Goal: Information Seeking & Learning: Learn about a topic

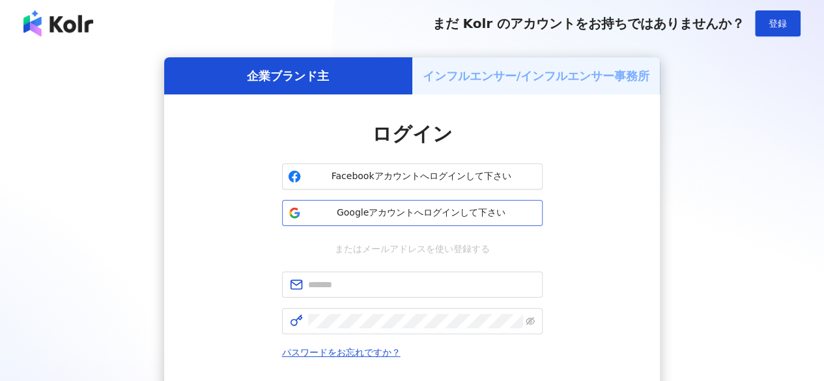
click at [353, 216] on span "Googleアカウントへログインして下さい" at bounding box center [421, 213] width 231 height 13
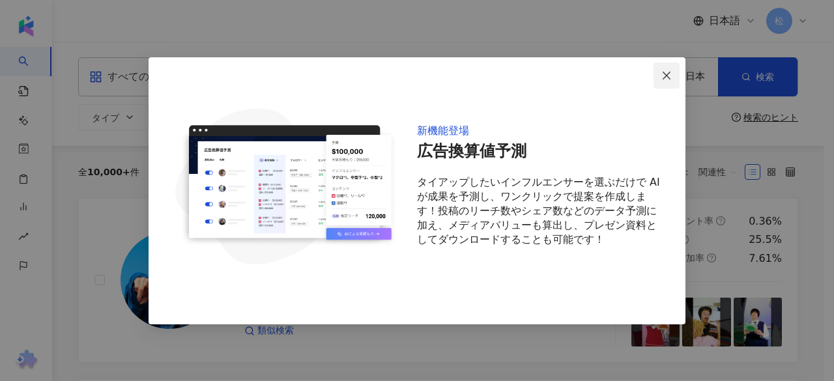
click at [671, 75] on icon "close" at bounding box center [667, 75] width 10 height 10
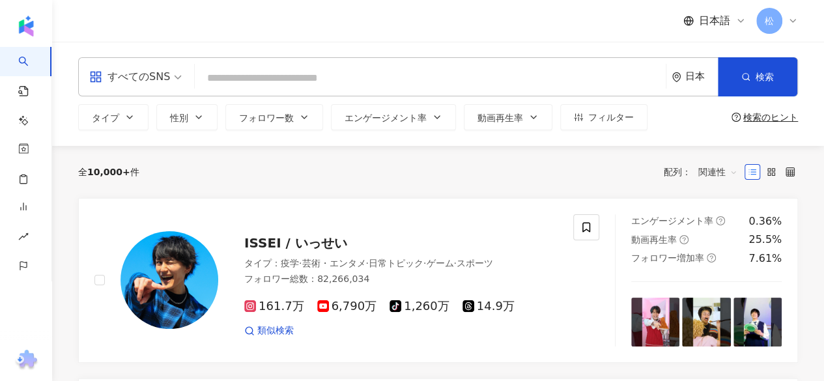
click at [685, 74] on div "日本" at bounding box center [695, 77] width 46 height 38
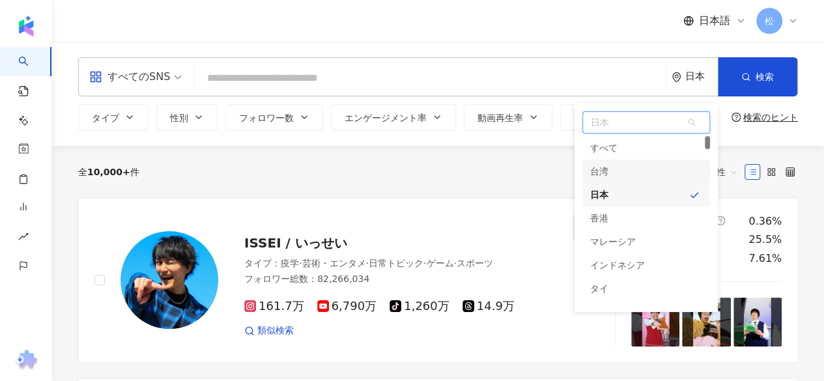
click at [625, 174] on div "台湾" at bounding box center [647, 171] width 128 height 23
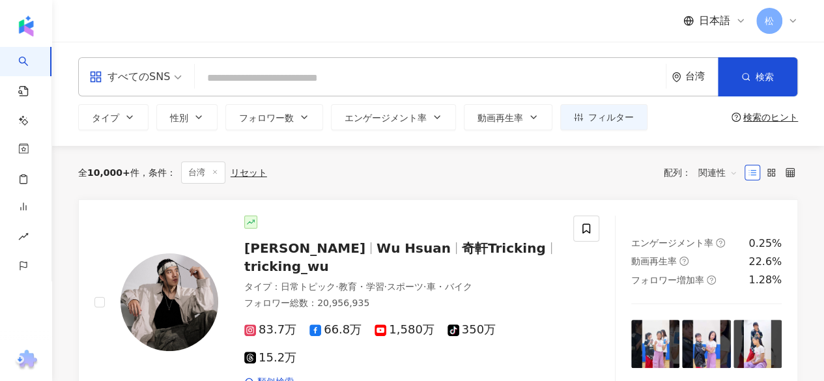
click at [169, 85] on span "すべてのSNS" at bounding box center [135, 76] width 93 height 21
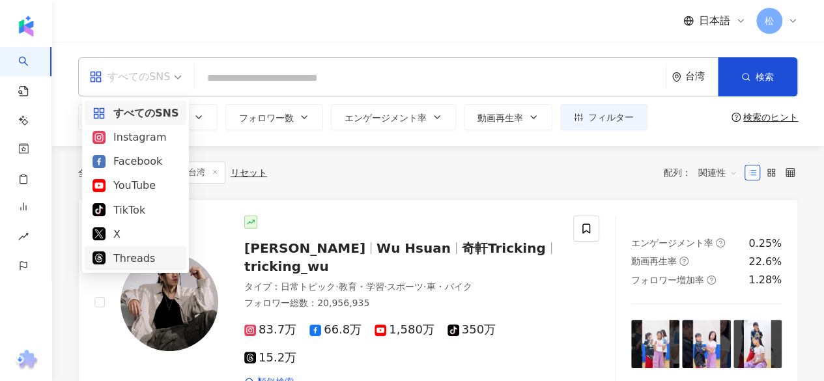
click at [115, 267] on div "Threads" at bounding box center [136, 258] width 102 height 24
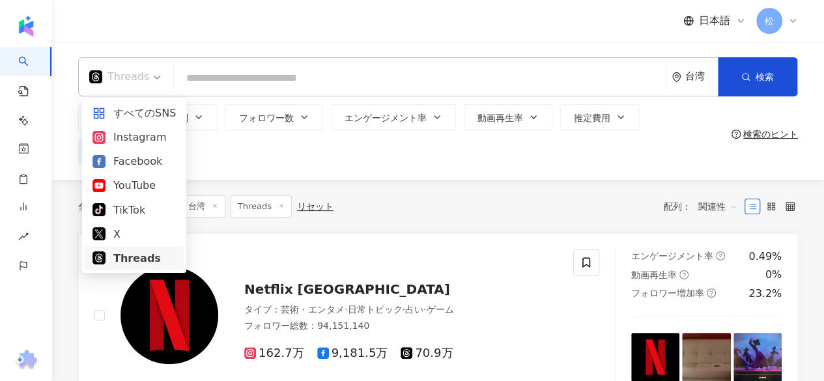
click at [147, 85] on span "Threads" at bounding box center [125, 76] width 72 height 21
click at [122, 221] on div "TikTok" at bounding box center [134, 210] width 99 height 24
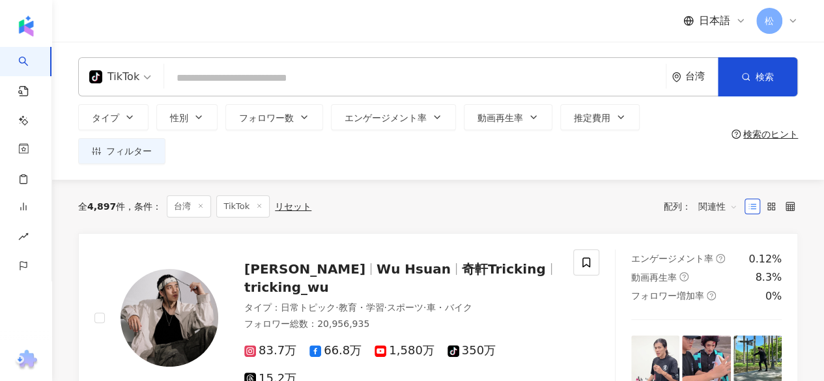
click at [147, 76] on span "TikTok" at bounding box center [120, 76] width 62 height 21
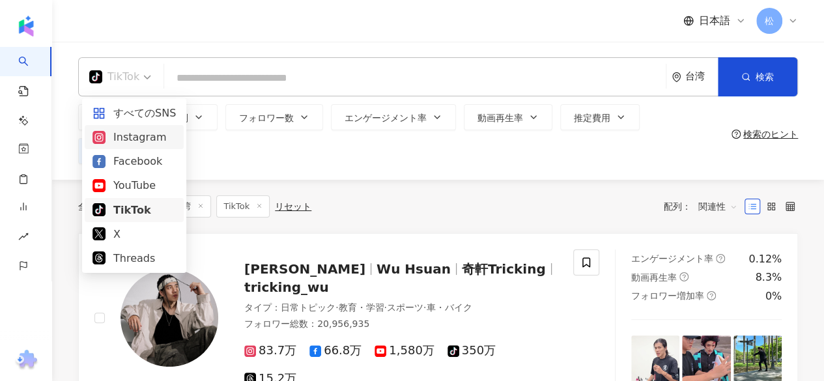
click at [134, 139] on div "Instagram" at bounding box center [134, 137] width 83 height 16
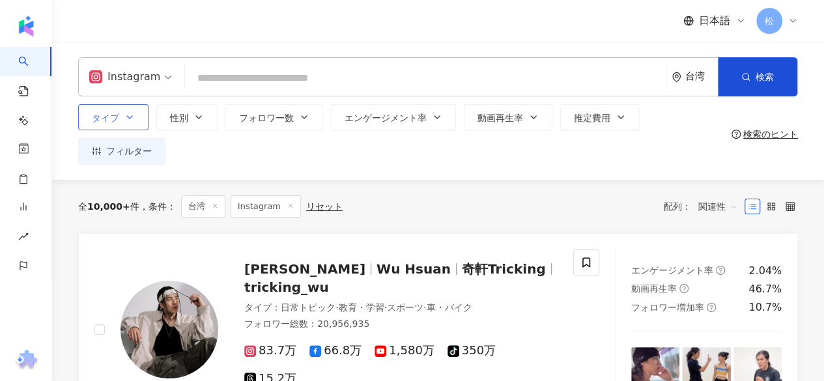
click at [133, 123] on button "タイプ" at bounding box center [113, 117] width 70 height 26
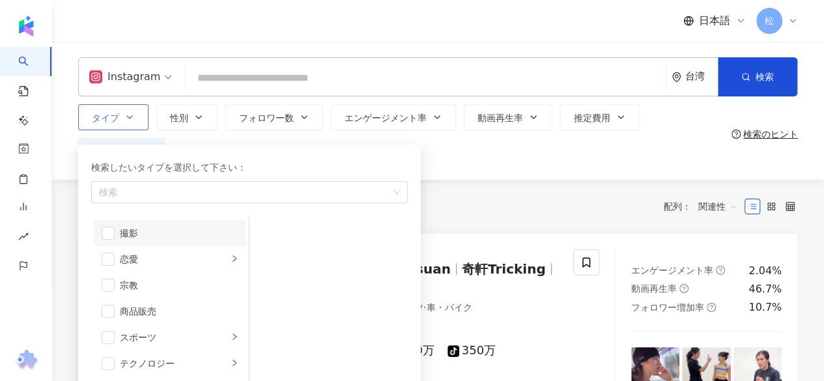
scroll to position [451, 0]
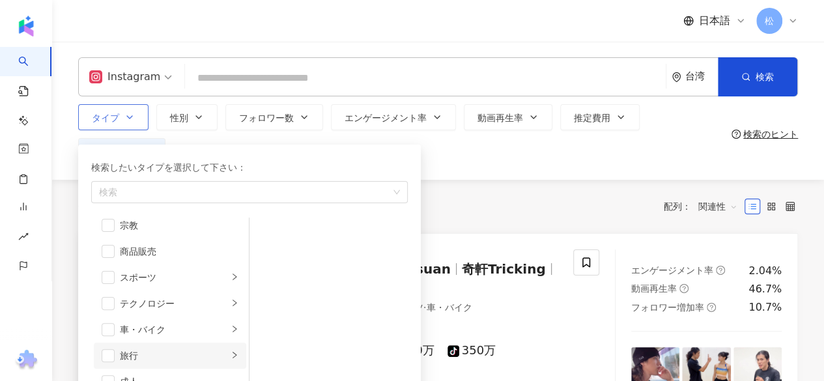
click at [169, 357] on div "旅行" at bounding box center [174, 356] width 108 height 14
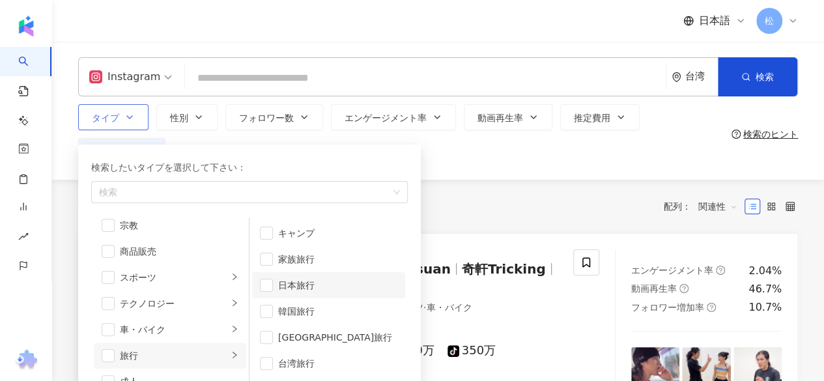
click at [304, 287] on div "日本旅行" at bounding box center [337, 285] width 119 height 14
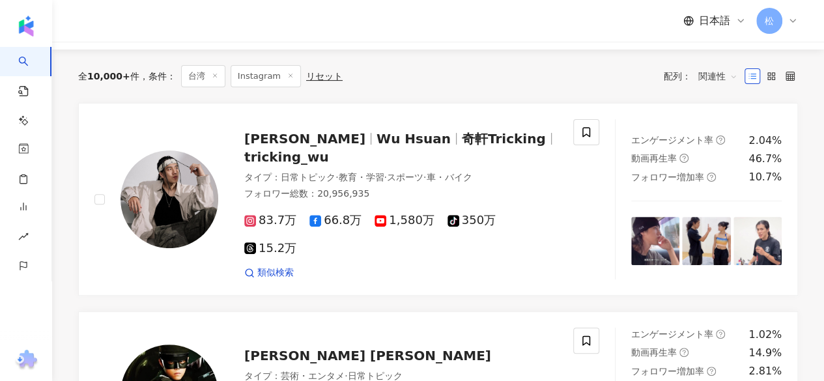
click at [474, 80] on div "全 10,000+ 件 条件 ： 台湾 Instagram リセット 配列： 関連性" at bounding box center [438, 76] width 720 height 22
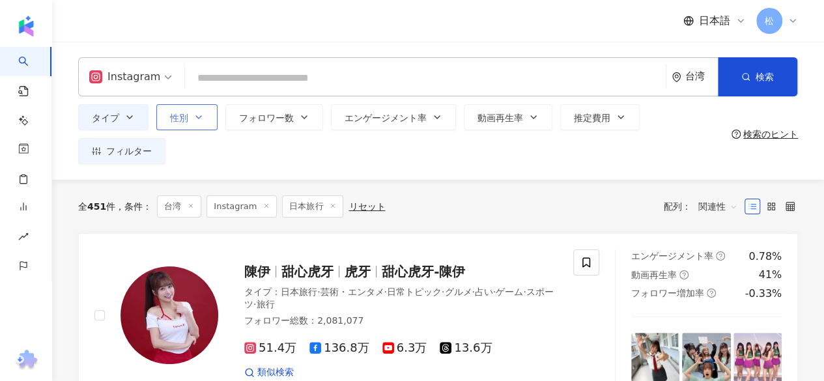
click at [197, 119] on icon "button" at bounding box center [199, 117] width 10 height 10
click at [547, 162] on div "タイプ 性別 フォロワー数 エンゲージメント率 動画再生率 推定費用 フィルター 指定なし 女性 男性 他の" at bounding box center [402, 134] width 649 height 60
click at [140, 153] on span "フィルター" at bounding box center [129, 151] width 46 height 10
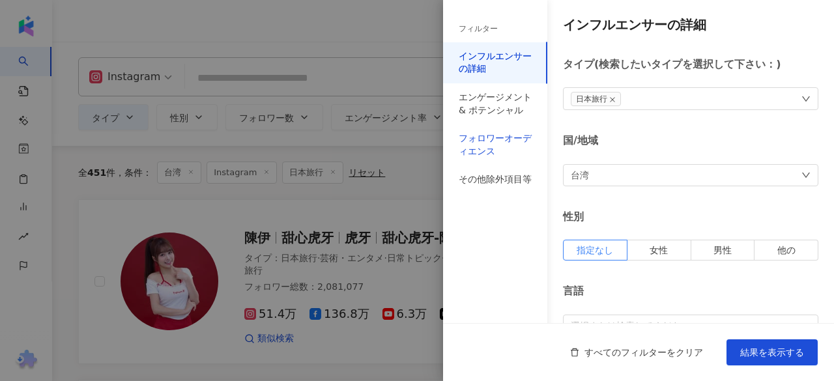
click at [511, 139] on div "フォロワーオーディエンス" at bounding box center [495, 144] width 73 height 25
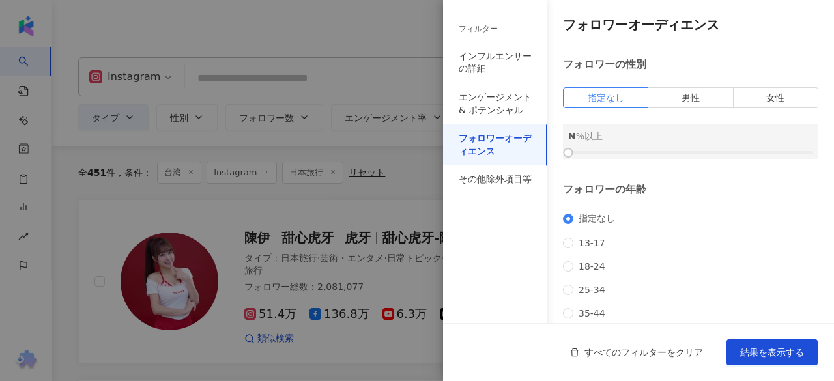
scroll to position [65, 0]
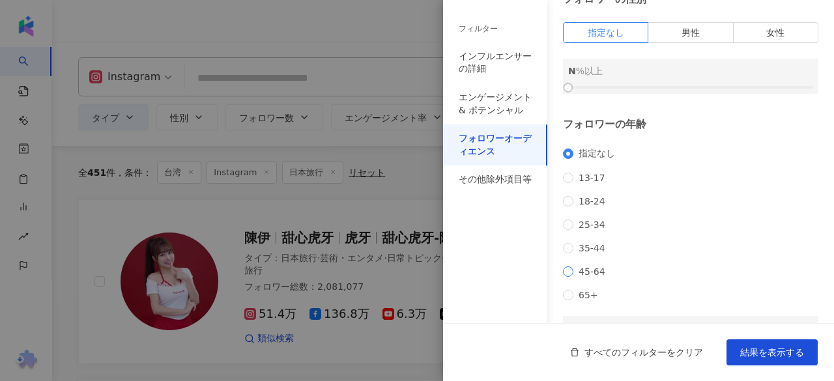
click at [587, 277] on span "45-64" at bounding box center [592, 272] width 37 height 10
click at [581, 300] on span "65+" at bounding box center [589, 295] width 30 height 10
click at [574, 254] on span "35-44" at bounding box center [592, 248] width 37 height 10
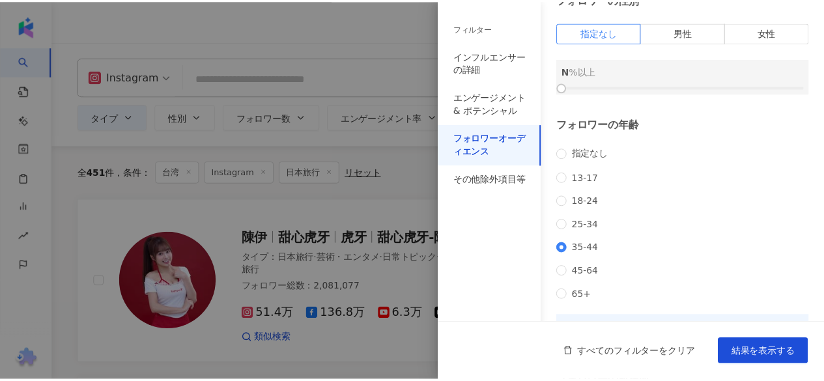
scroll to position [196, 0]
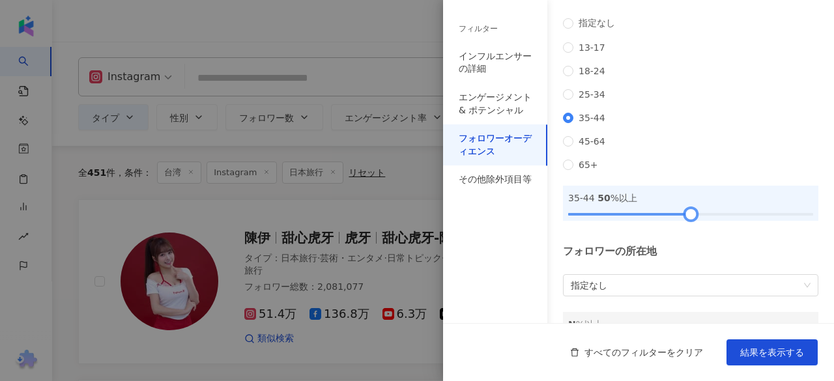
drag, startPoint x: 568, startPoint y: 233, endPoint x: 685, endPoint y: 235, distance: 116.7
click at [687, 218] on div at bounding box center [690, 214] width 7 height 7
click at [757, 355] on span "結果を表示する" at bounding box center [772, 352] width 64 height 10
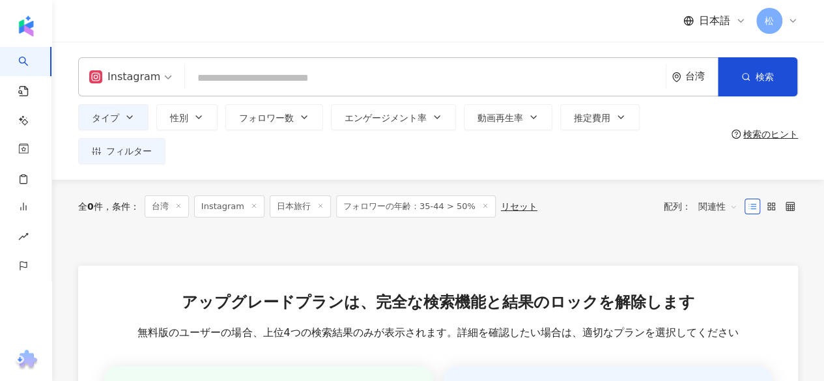
click at [482, 207] on icon at bounding box center [485, 206] width 7 height 7
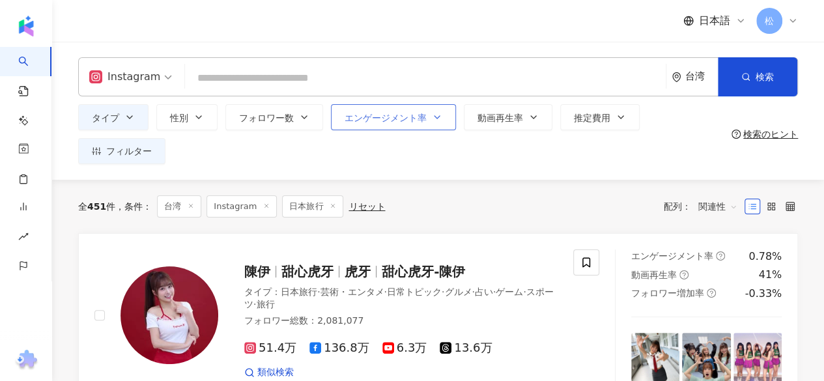
click at [404, 123] on span "エンゲージメント率" at bounding box center [386, 118] width 82 height 10
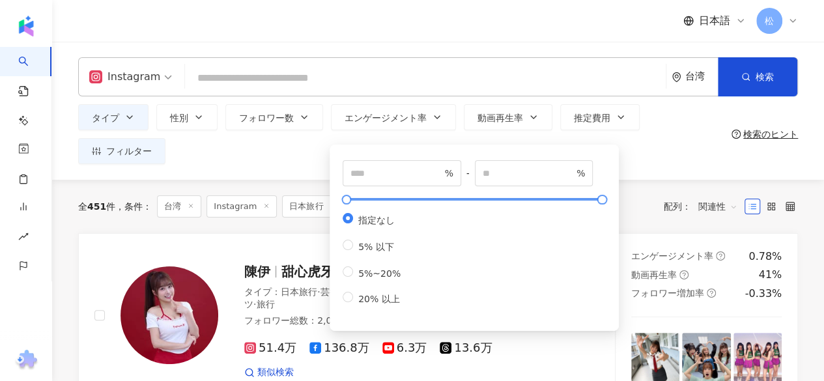
type input "****"
type input "*****"
click at [413, 198] on div at bounding box center [475, 200] width 256 height 8
click at [370, 304] on span "20% 以上" at bounding box center [379, 299] width 52 height 10
type input "**"
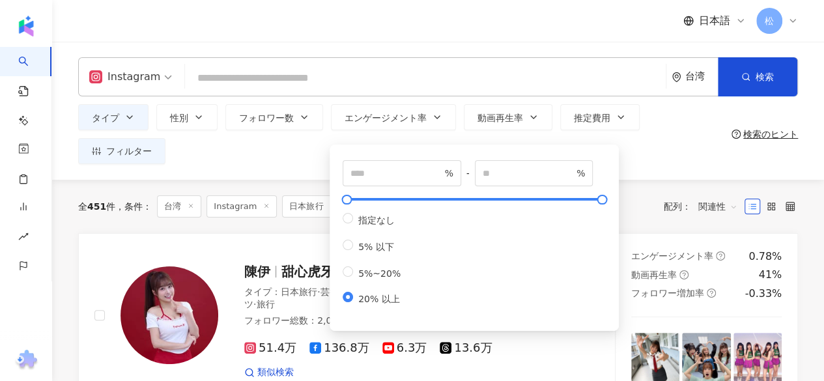
click at [682, 166] on div "Instagram 台湾 検索 タイプ 性別 フォロワー数 エンゲージメント率 動画再生率 推定費用 フィルター フィルター インフルエンサーの詳細 エンゲー…" at bounding box center [438, 111] width 772 height 138
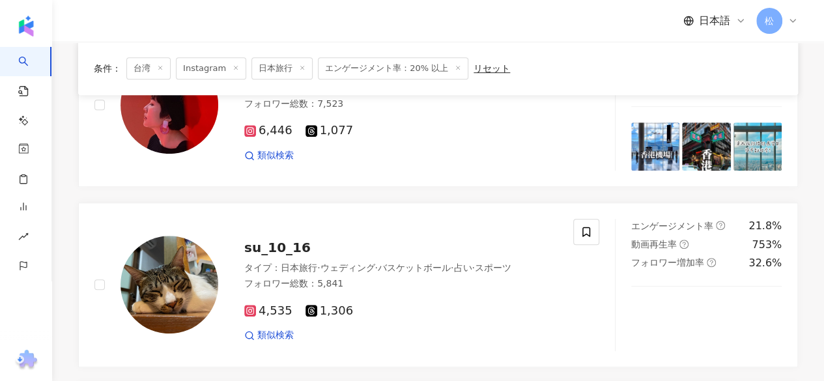
scroll to position [261, 0]
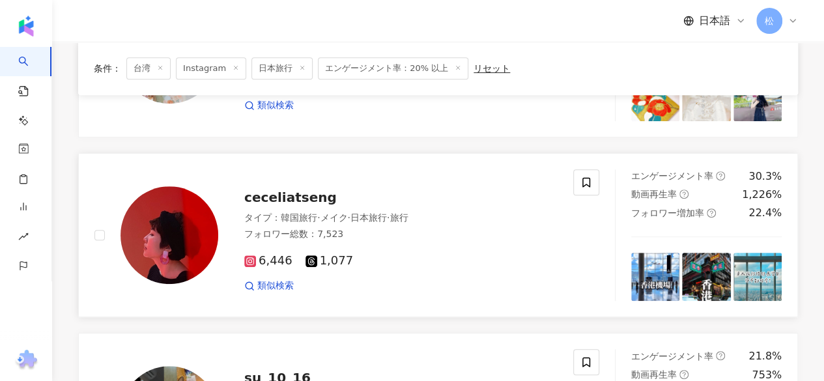
click at [159, 255] on img at bounding box center [170, 235] width 98 height 98
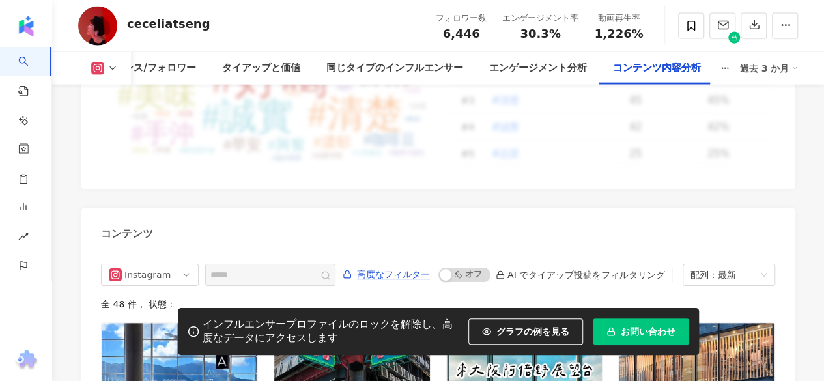
scroll to position [4171, 0]
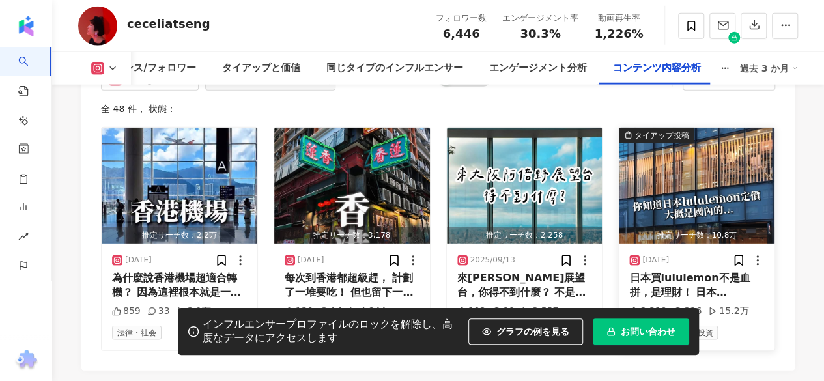
click at [695, 227] on div "推定リーチ数：10.8万" at bounding box center [697, 235] width 156 height 16
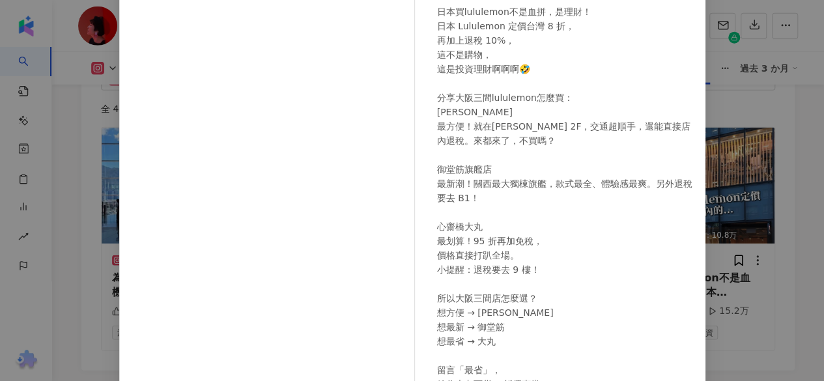
scroll to position [65, 0]
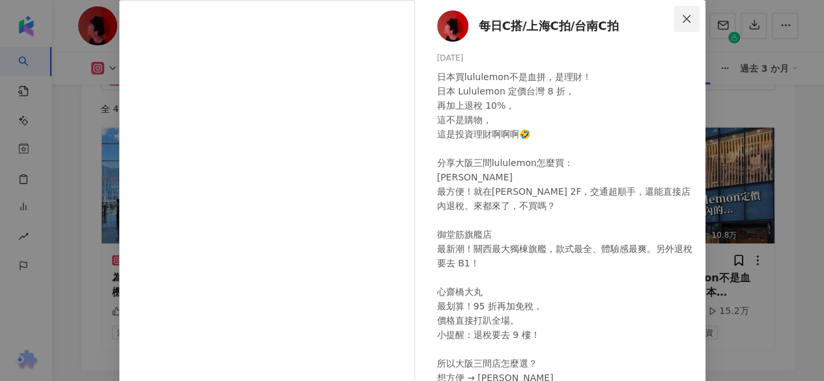
click at [683, 18] on icon "close" at bounding box center [687, 18] width 8 height 8
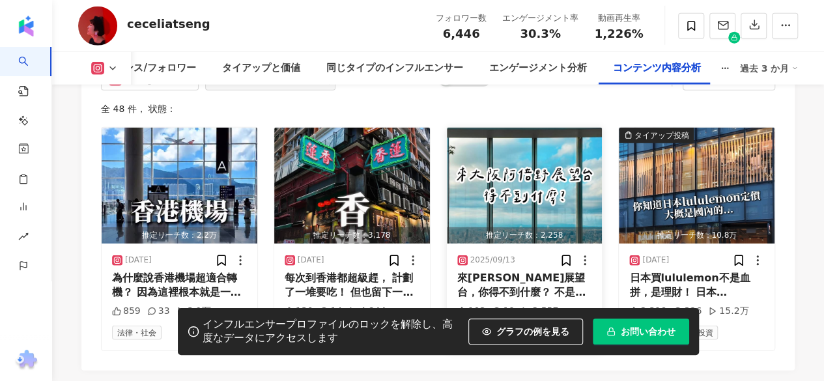
click at [516, 179] on img "button" at bounding box center [525, 186] width 156 height 116
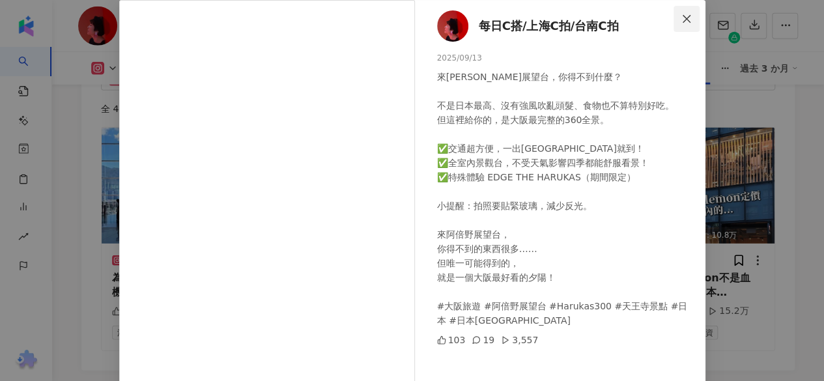
click at [685, 18] on icon "close" at bounding box center [687, 19] width 10 height 10
